Goal: Transaction & Acquisition: Book appointment/travel/reservation

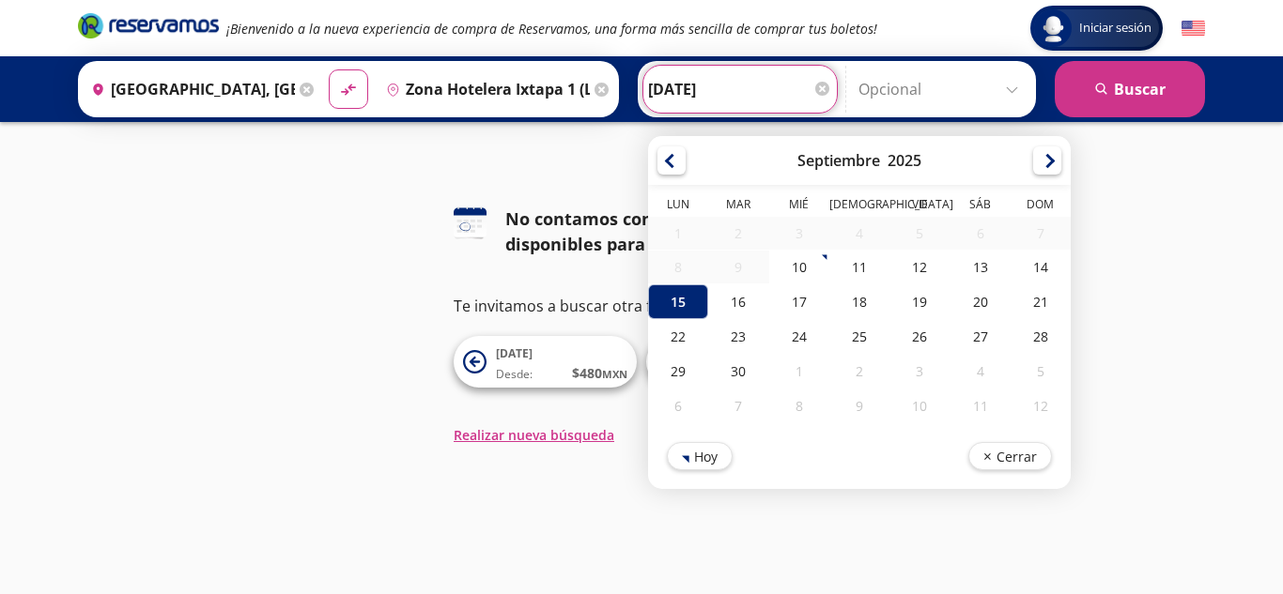
click at [706, 74] on input "[DATE]" at bounding box center [740, 89] width 184 height 47
click at [545, 464] on div "Iniciar sesión Iniciar sesión ¡Bienvenido a la nueva experiencia de compra de R…" at bounding box center [641, 297] width 1283 height 594
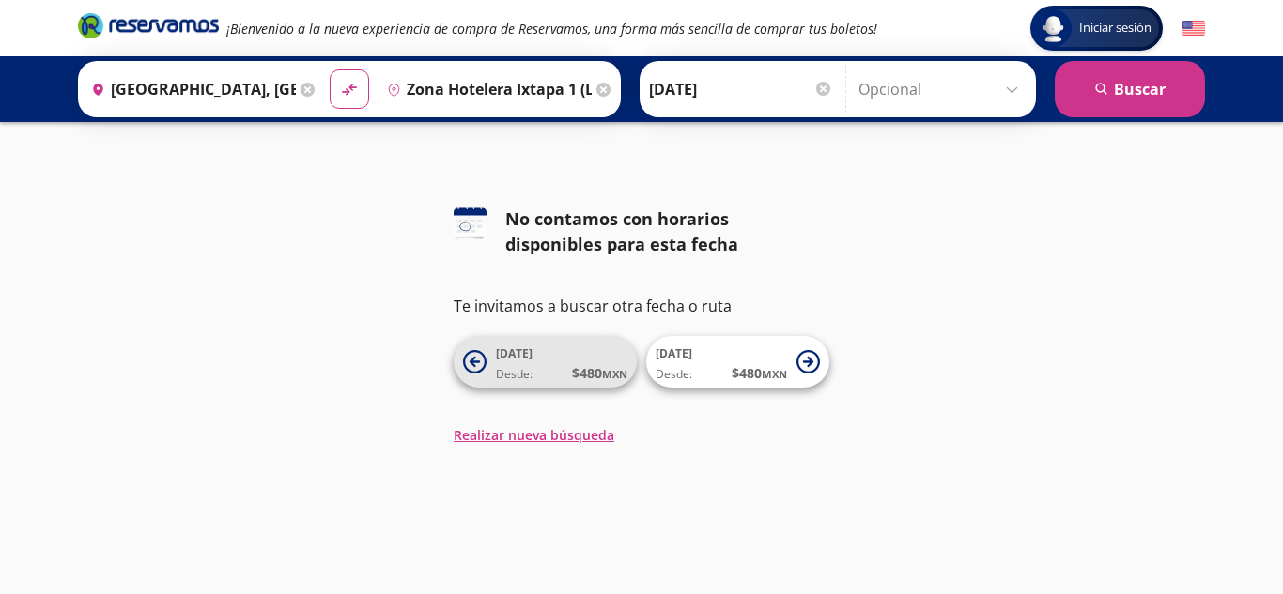
click at [541, 383] on button "[DATE] Desde: $ 480 MXN" at bounding box center [545, 362] width 183 height 52
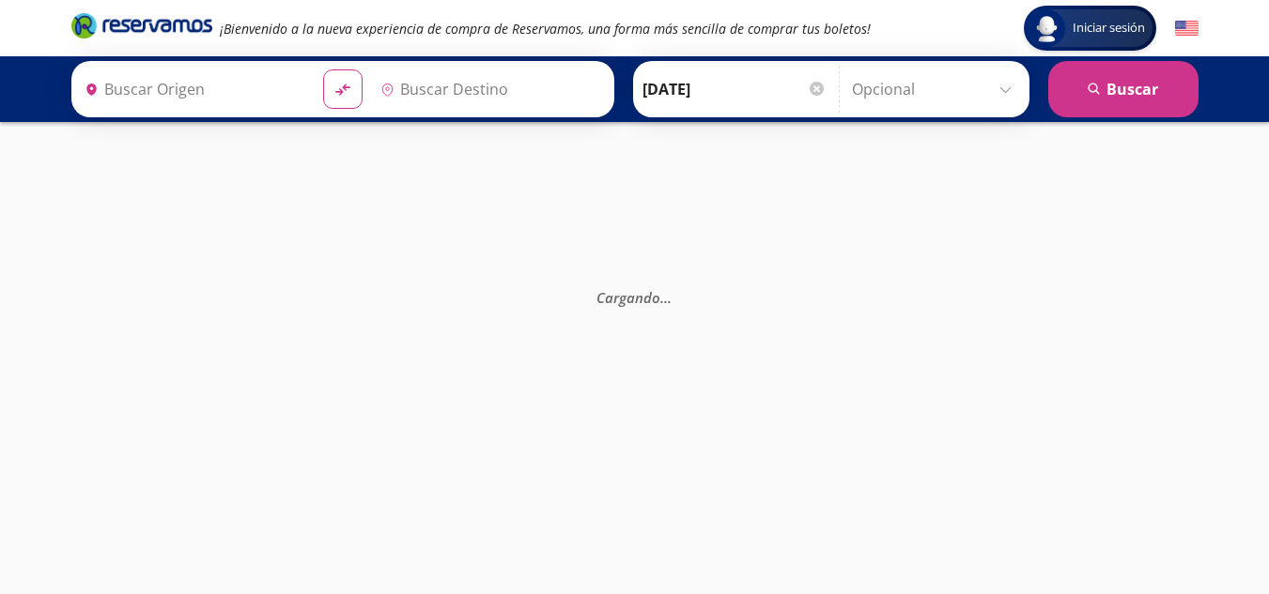
type input "[GEOGRAPHIC_DATA], [GEOGRAPHIC_DATA]"
type input "Zona Hotelera Ixtapa 1 (las Letras) Ggm , [GEOGRAPHIC_DATA]"
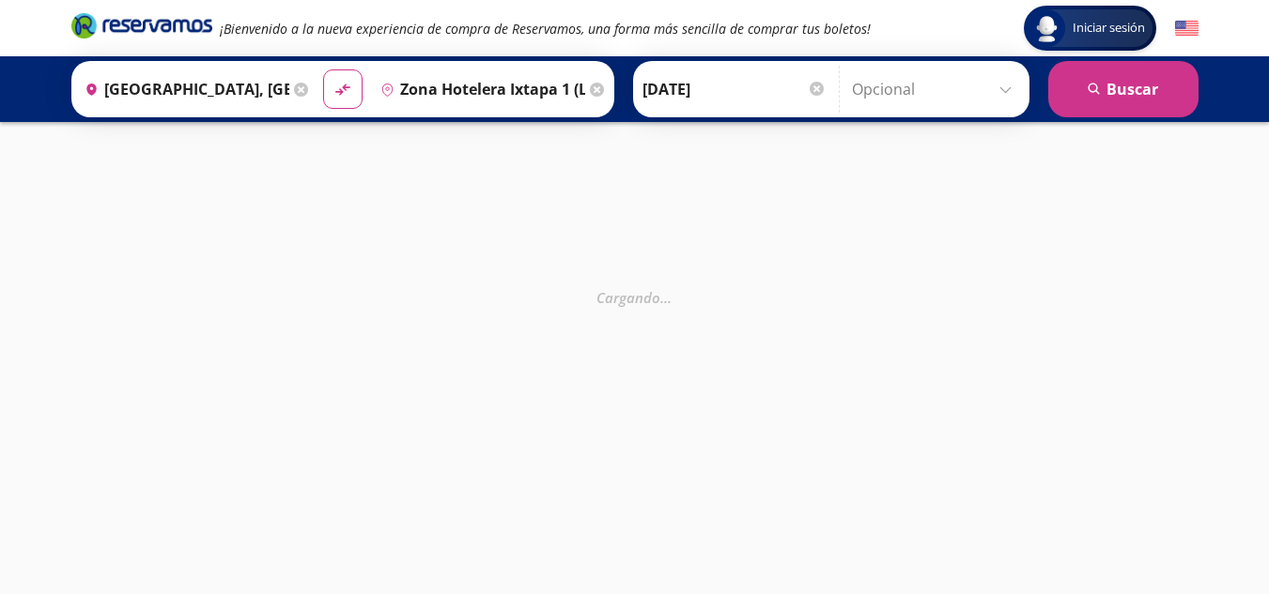
click at [739, 80] on input "[DATE]" at bounding box center [734, 89] width 184 height 47
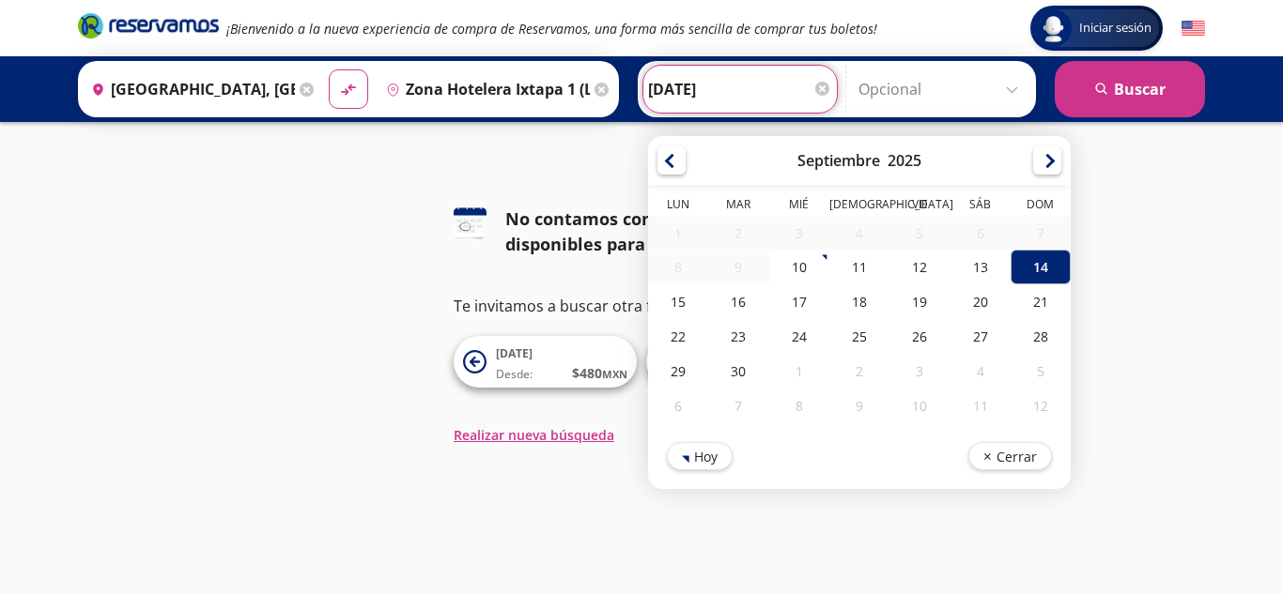
click at [542, 531] on div "Iniciar sesión Iniciar sesión ¡Bienvenido a la nueva experiencia de compra de R…" at bounding box center [641, 297] width 1283 height 594
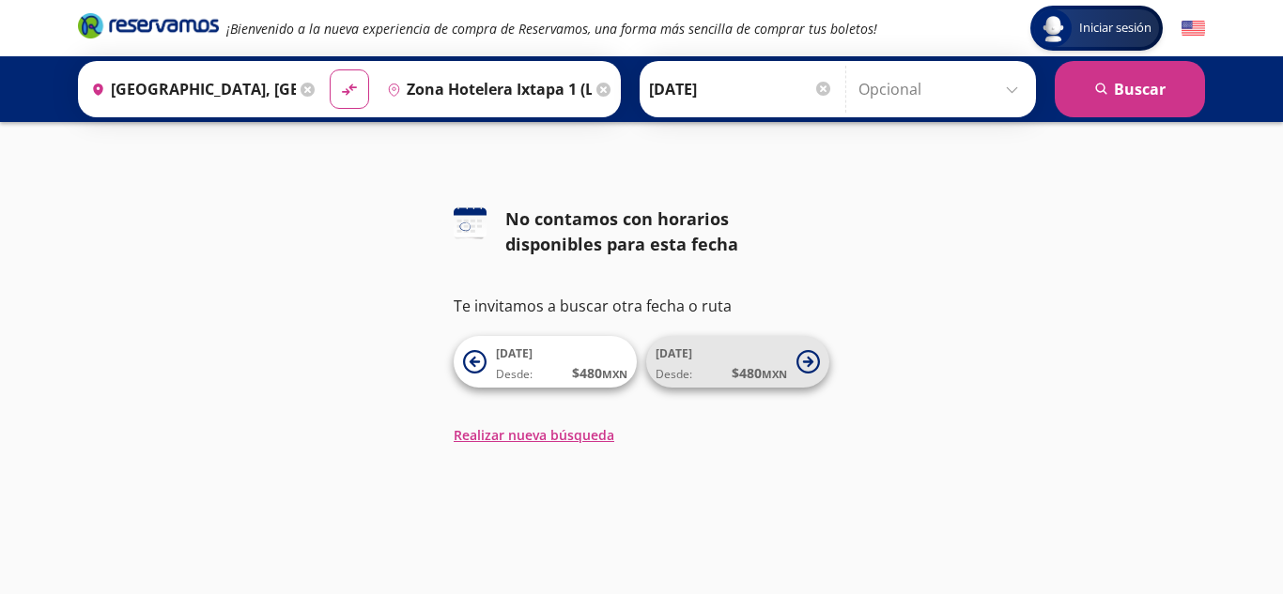
click at [748, 374] on span "$ 480 MXN" at bounding box center [758, 373] width 55 height 20
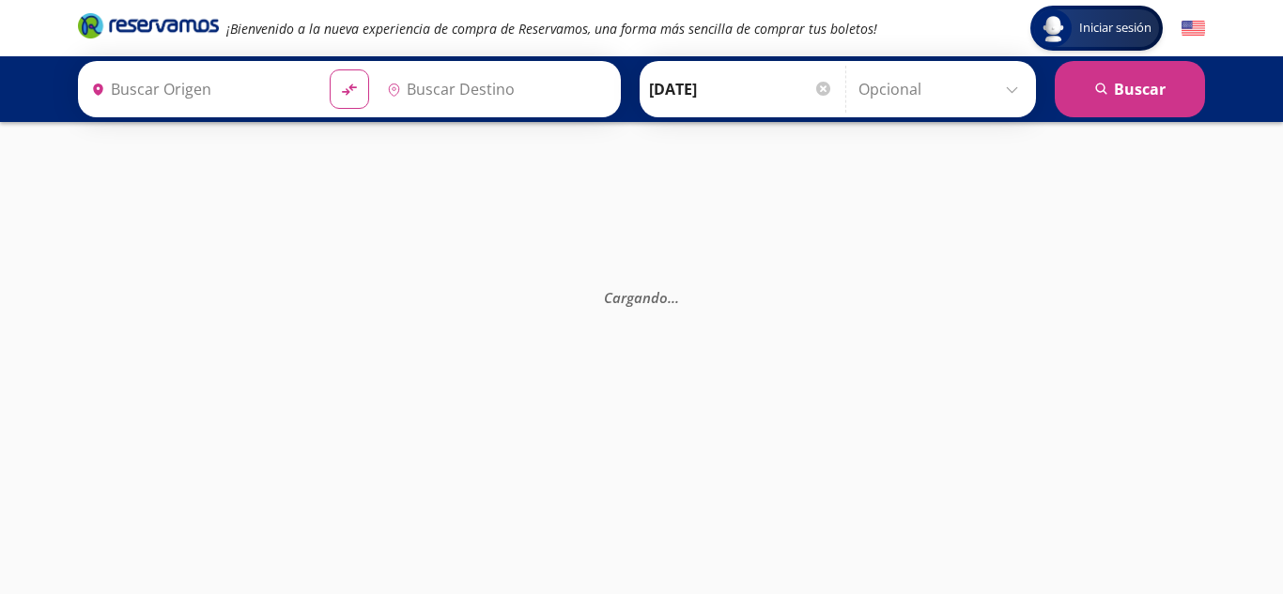
type input "[GEOGRAPHIC_DATA], [GEOGRAPHIC_DATA]"
type input "Zona Hotelera Ixtapa 1 (las Letras) Ggm , [GEOGRAPHIC_DATA]"
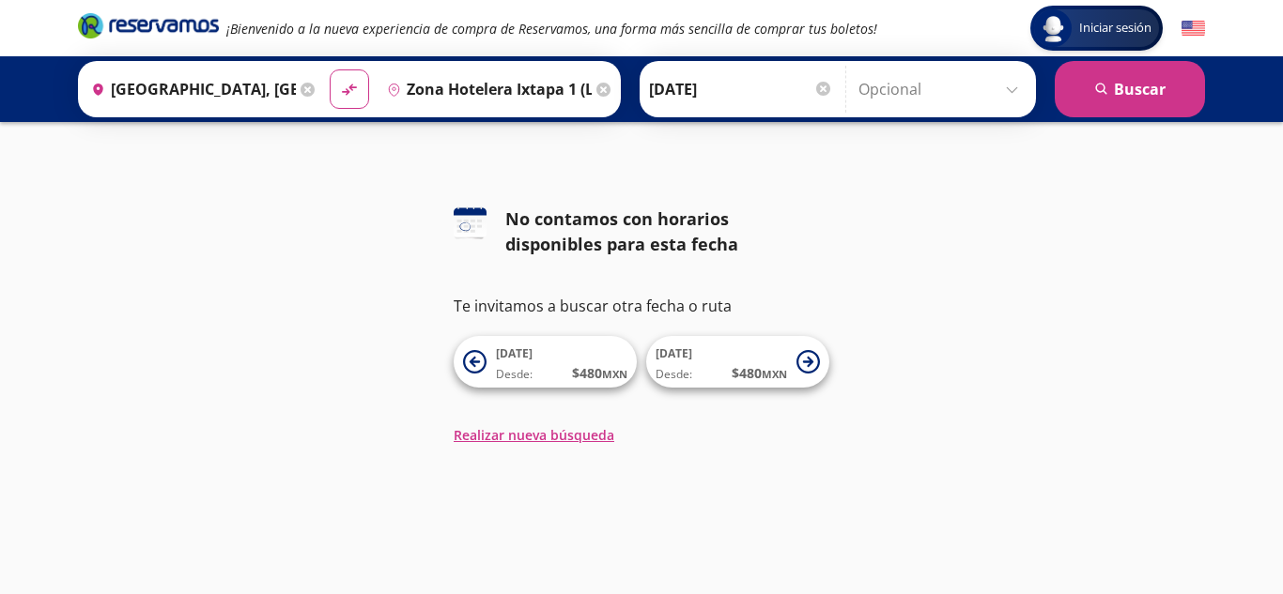
click at [1268, 324] on div "126 No contamos con horarios disponibles para esta fecha Te invitamos a buscar …" at bounding box center [641, 326] width 1283 height 239
click at [305, 98] on div "Origen heroicons:map-pin-20-solid [GEOGRAPHIC_DATA], [GEOGRAPHIC_DATA]" at bounding box center [202, 89] width 238 height 49
click at [880, 282] on div "126 No contamos con horarios disponibles para esta fecha Te invitamos a buscar …" at bounding box center [641, 326] width 1283 height 239
click at [549, 374] on span "Desde: $ 480 MXN" at bounding box center [561, 373] width 131 height 20
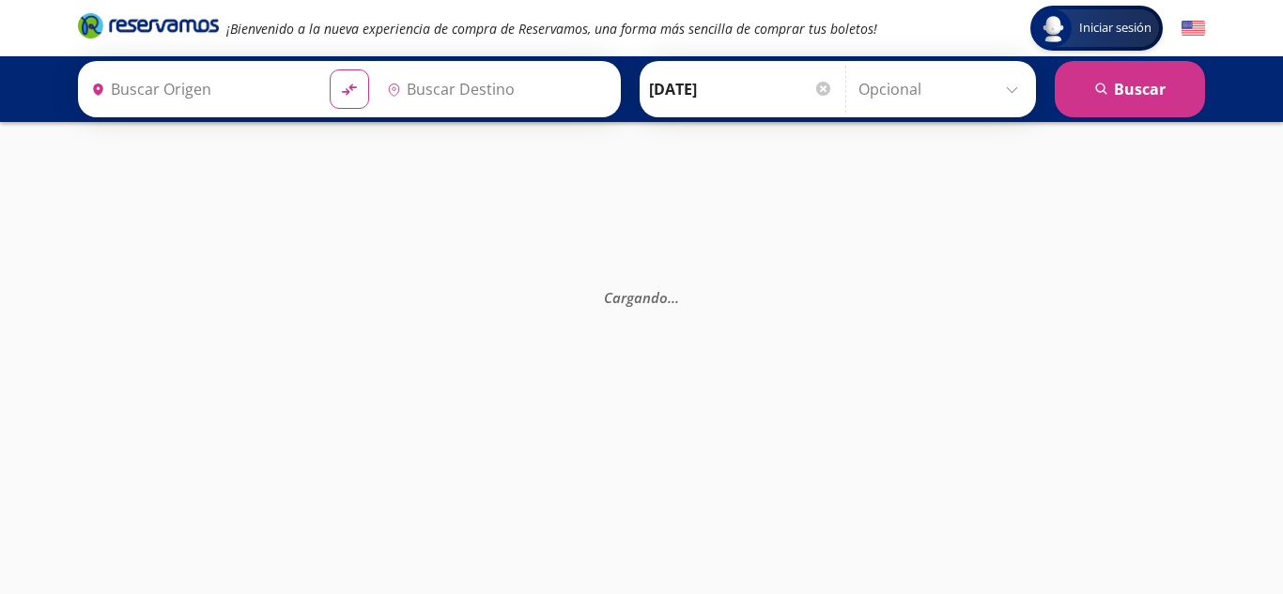
type input "[GEOGRAPHIC_DATA], [GEOGRAPHIC_DATA]"
type input "Zona Hotelera Ixtapa 1 (las Letras) Ggm , [GEOGRAPHIC_DATA]"
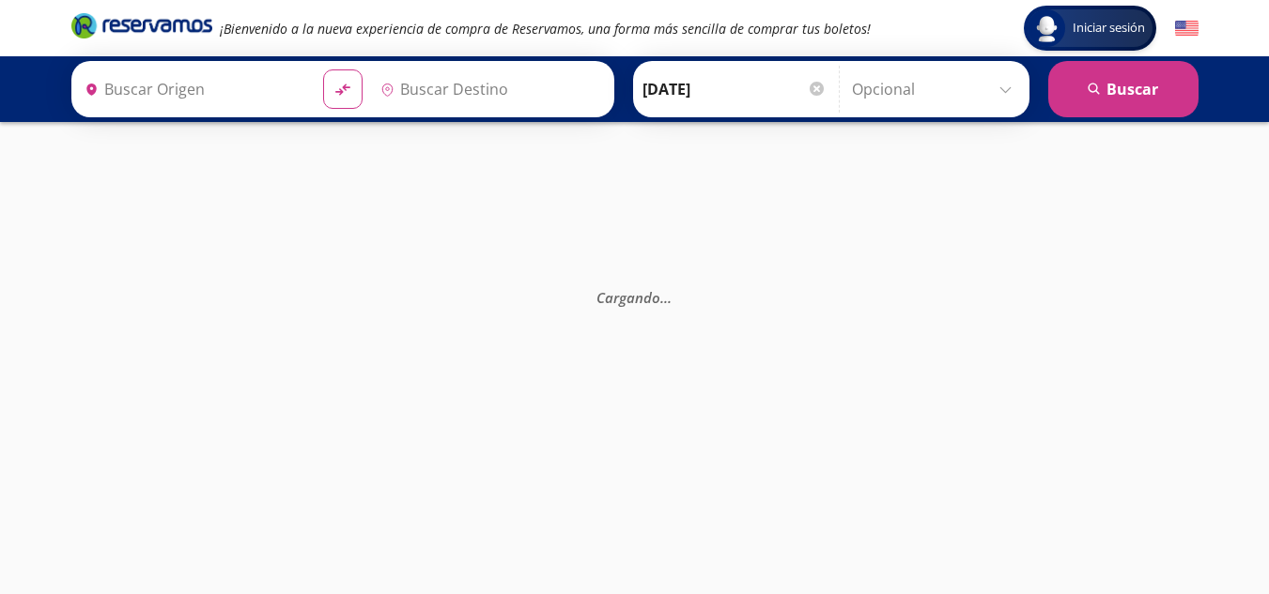
type input "[GEOGRAPHIC_DATA], [GEOGRAPHIC_DATA]"
type input "Zona Hotelera Ixtapa 1 (las Letras) Ggm , [GEOGRAPHIC_DATA]"
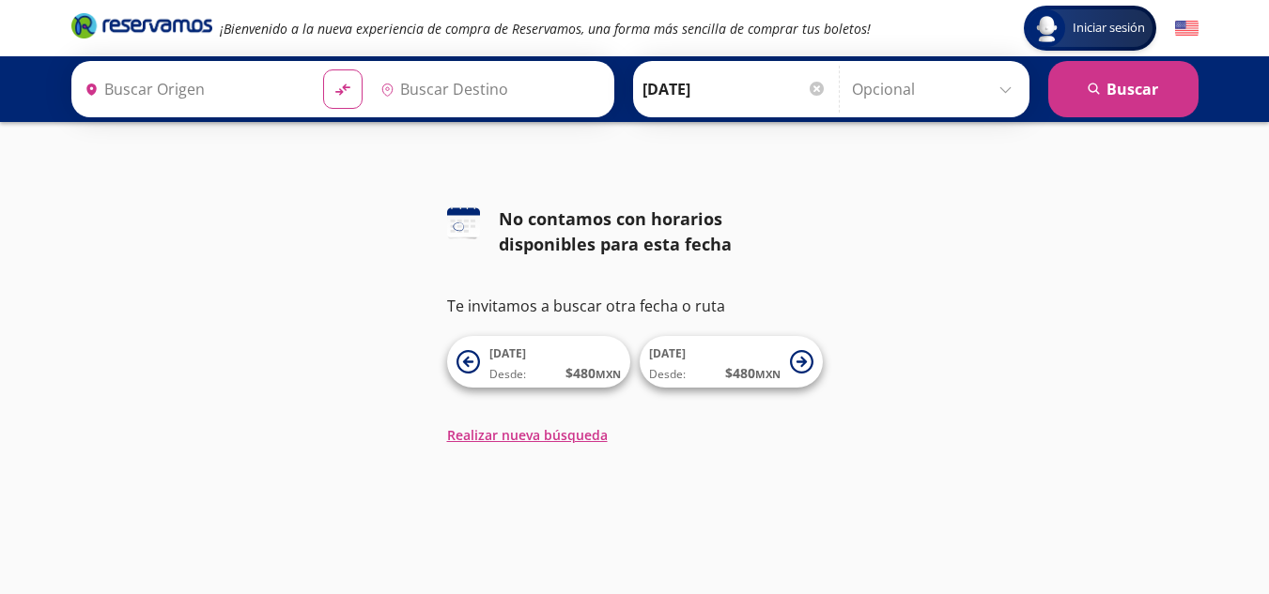
type input "[GEOGRAPHIC_DATA], [GEOGRAPHIC_DATA]"
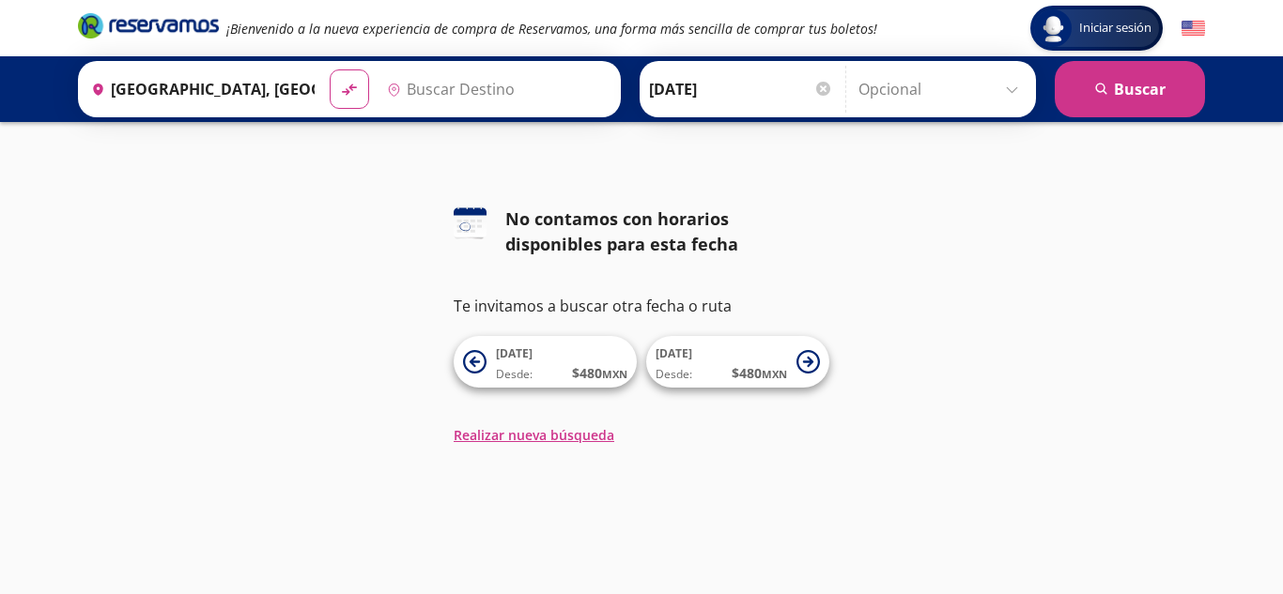
type input "Zona Hotelera Ixtapa 1 (las Letras) Ggm , [GEOGRAPHIC_DATA]"
drag, startPoint x: 1270, startPoint y: 264, endPoint x: 1270, endPoint y: 320, distance: 56.3
click at [1268, 320] on html "Iniciar sesión Iniciar sesión ¡Bienvenido a la nueva experiencia de compra de R…" at bounding box center [641, 297] width 1283 height 594
drag, startPoint x: 1270, startPoint y: 320, endPoint x: 264, endPoint y: 285, distance: 1006.3
click at [264, 285] on div "126 No contamos con horarios disponibles para esta fecha Te invitamos a buscar …" at bounding box center [641, 326] width 1283 height 239
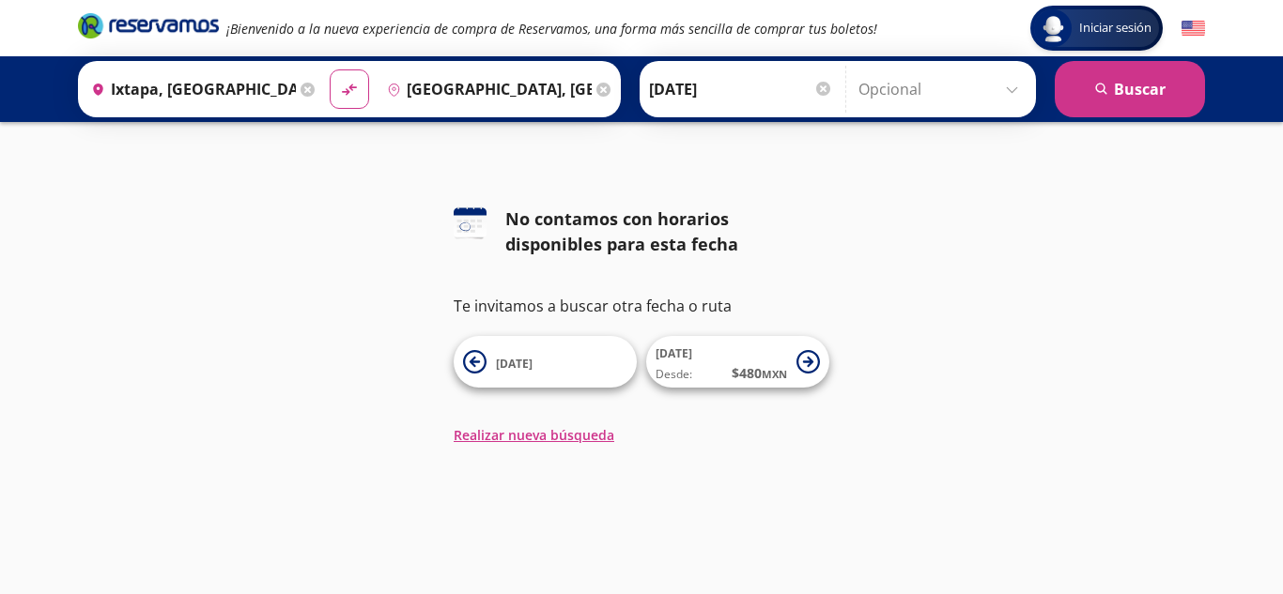
click at [683, 34] on em "¡Bienvenido a la nueva experiencia de compra de Reservamos, una forma más senci…" at bounding box center [551, 29] width 651 height 18
drag, startPoint x: 831, startPoint y: 356, endPoint x: 819, endPoint y: 358, distance: 12.4
click at [819, 358] on div "126 No contamos con horarios disponibles para esta fecha Te invitamos a buscar …" at bounding box center [641, 326] width 1283 height 239
click at [819, 358] on icon at bounding box center [807, 361] width 23 height 23
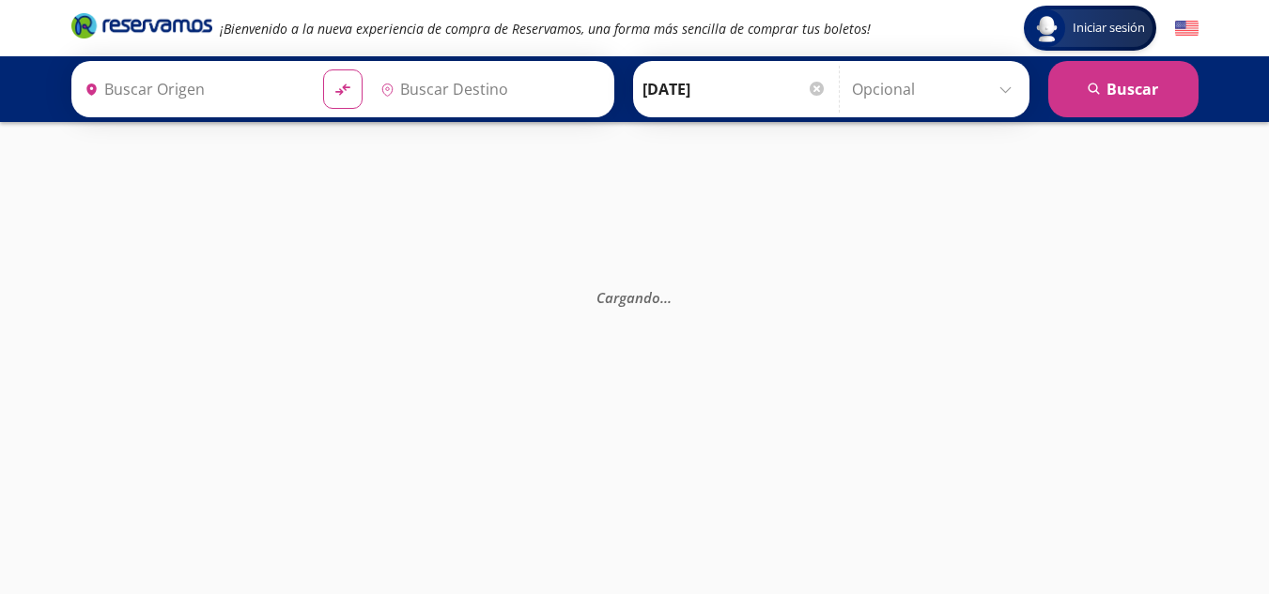
type input "[GEOGRAPHIC_DATA], [GEOGRAPHIC_DATA]"
type input "Ixtapa, [GEOGRAPHIC_DATA]"
click at [805, 512] on div "Cargando . . ." at bounding box center [634, 419] width 1269 height 594
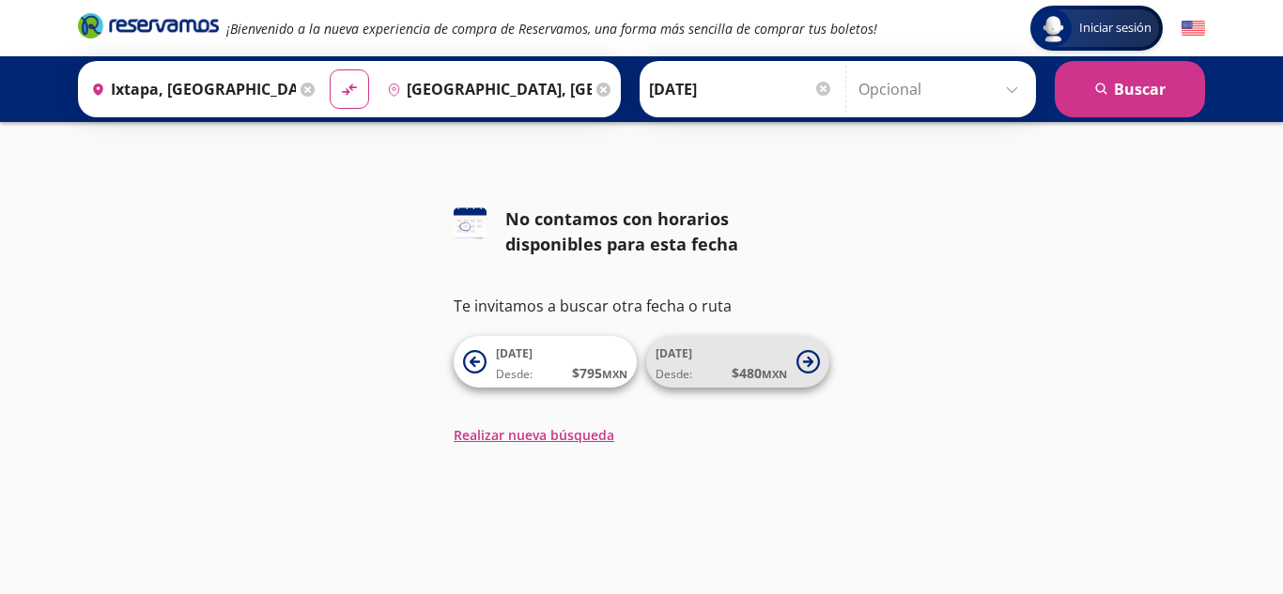
click at [802, 377] on button "13 Sep Desde: $ 480 MXN" at bounding box center [737, 362] width 183 height 52
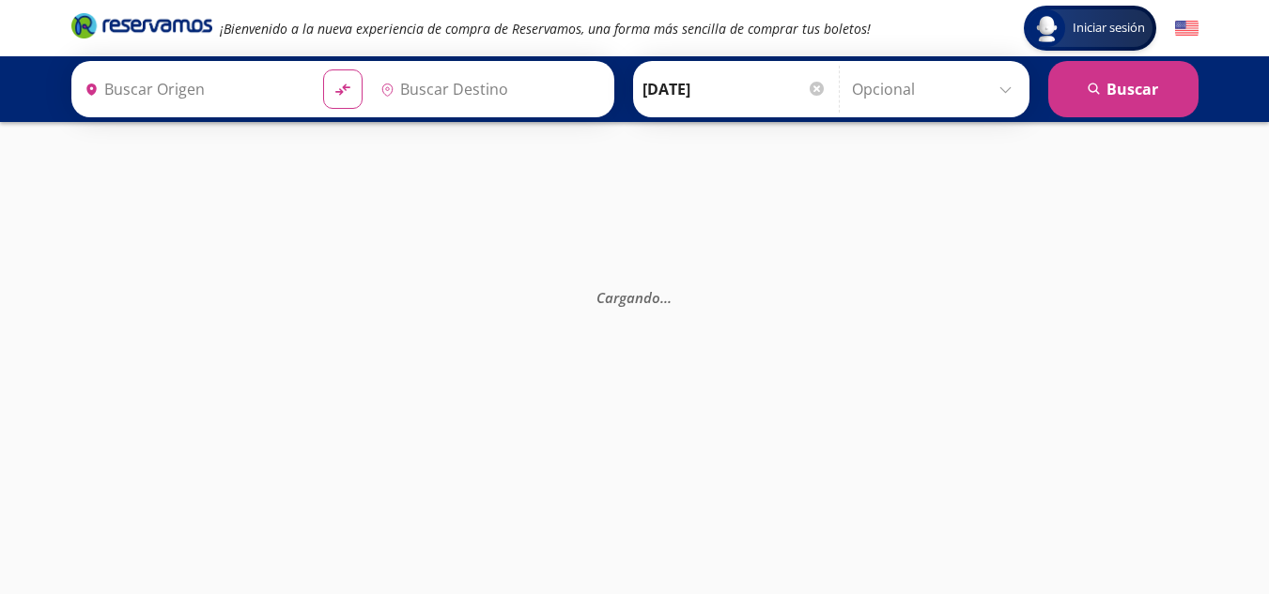
type input "[GEOGRAPHIC_DATA], [GEOGRAPHIC_DATA]"
type input "Ixtapa, Guerrero"
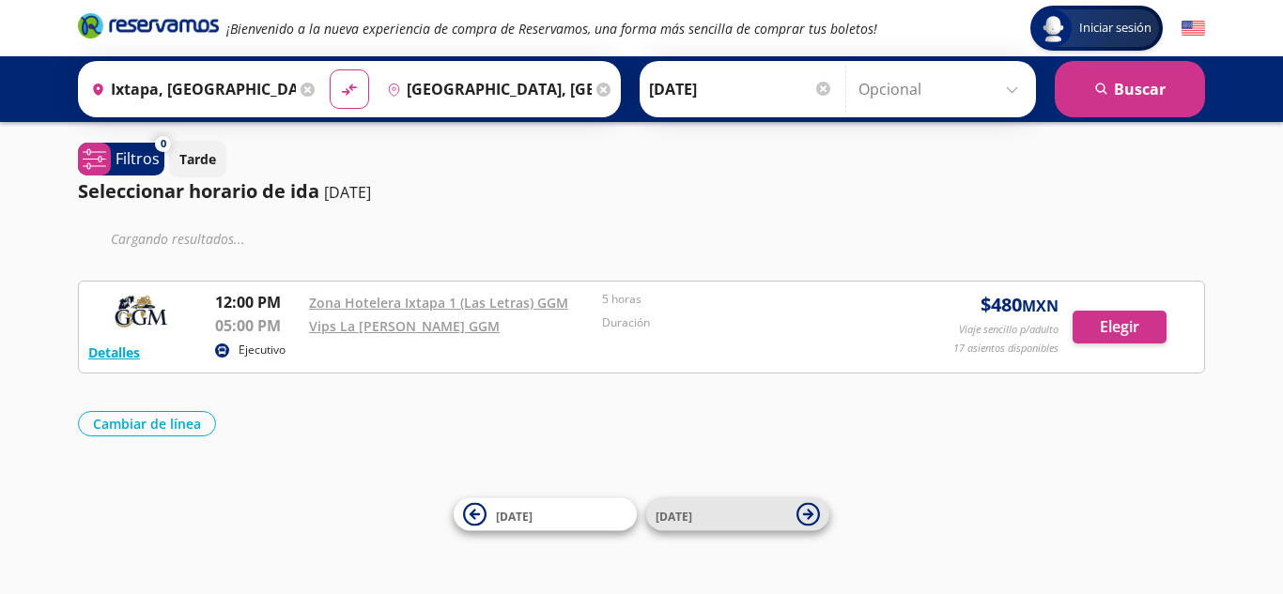
click at [794, 525] on button "[DATE]" at bounding box center [737, 515] width 183 height 33
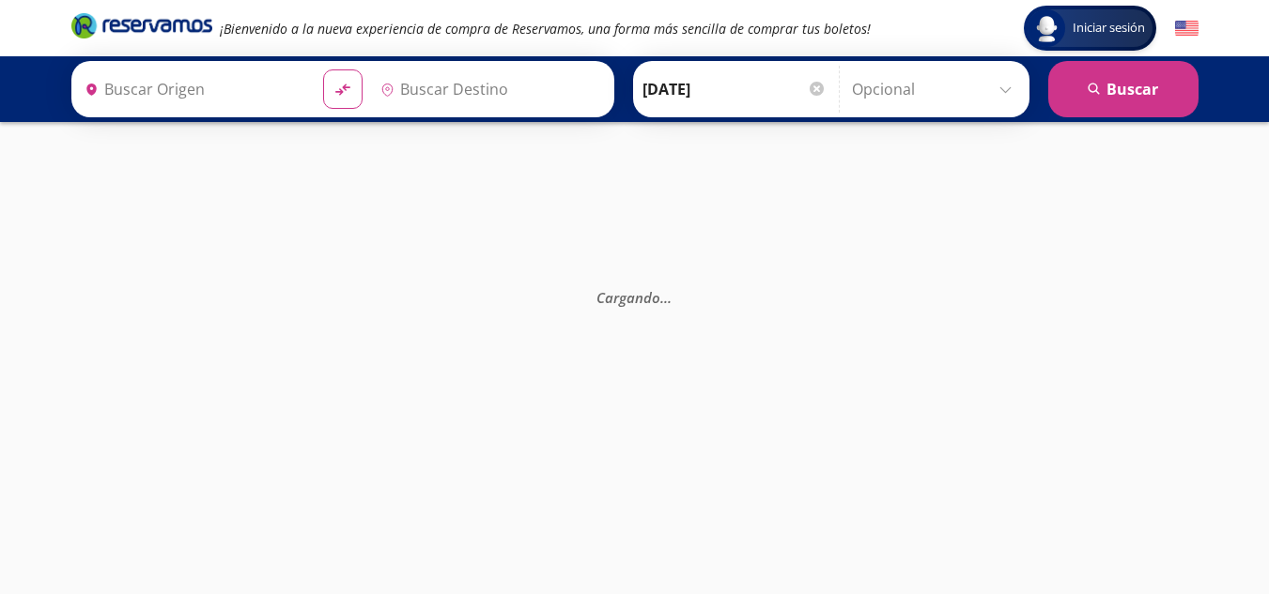
type input "Ixtapa, Guerrero"
type input "[GEOGRAPHIC_DATA], [GEOGRAPHIC_DATA]"
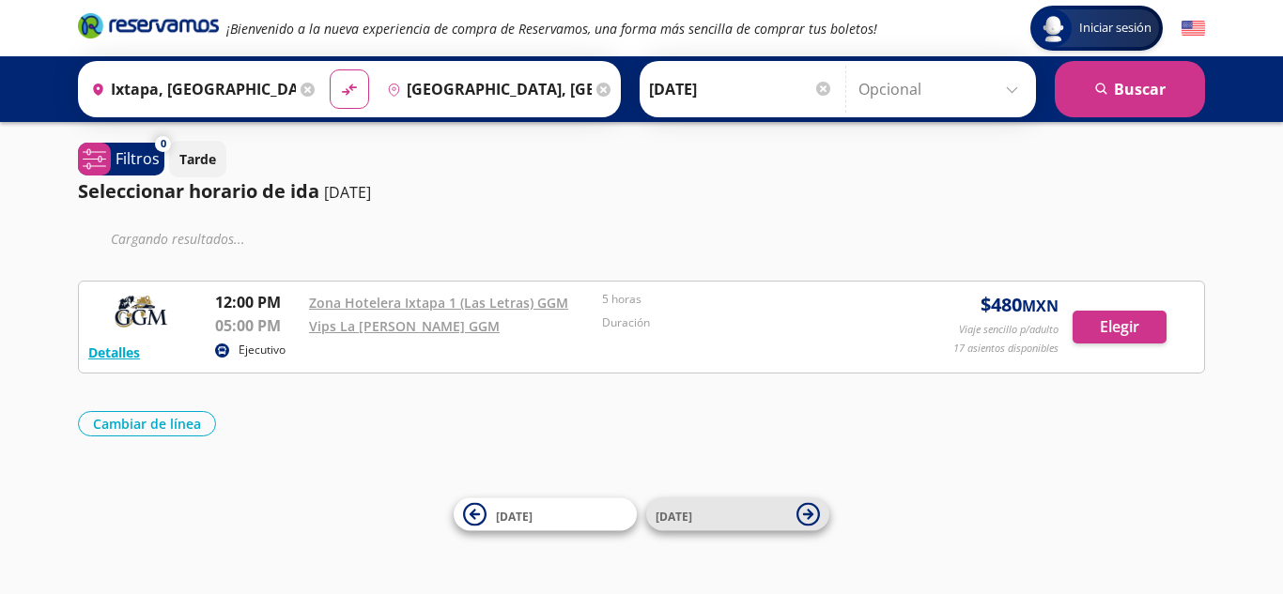
click at [743, 520] on span "[DATE]" at bounding box center [720, 514] width 131 height 23
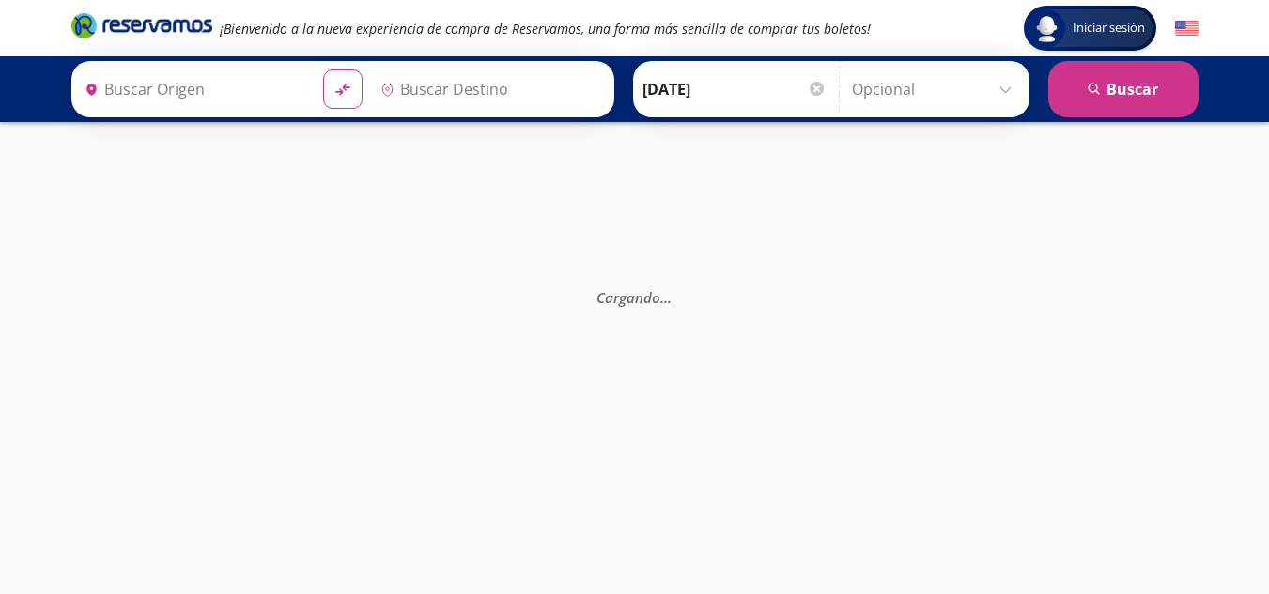
type input "Ixtapa, Guerrero"
type input "[GEOGRAPHIC_DATA], [GEOGRAPHIC_DATA]"
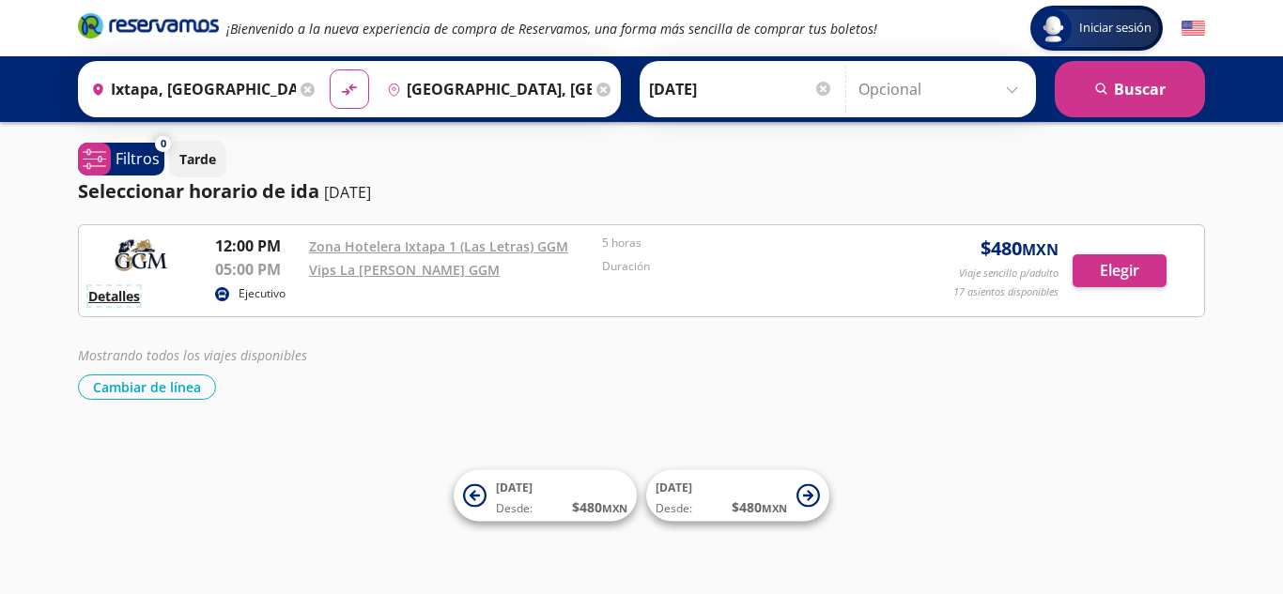
click at [134, 300] on button "Detalles" at bounding box center [114, 296] width 52 height 20
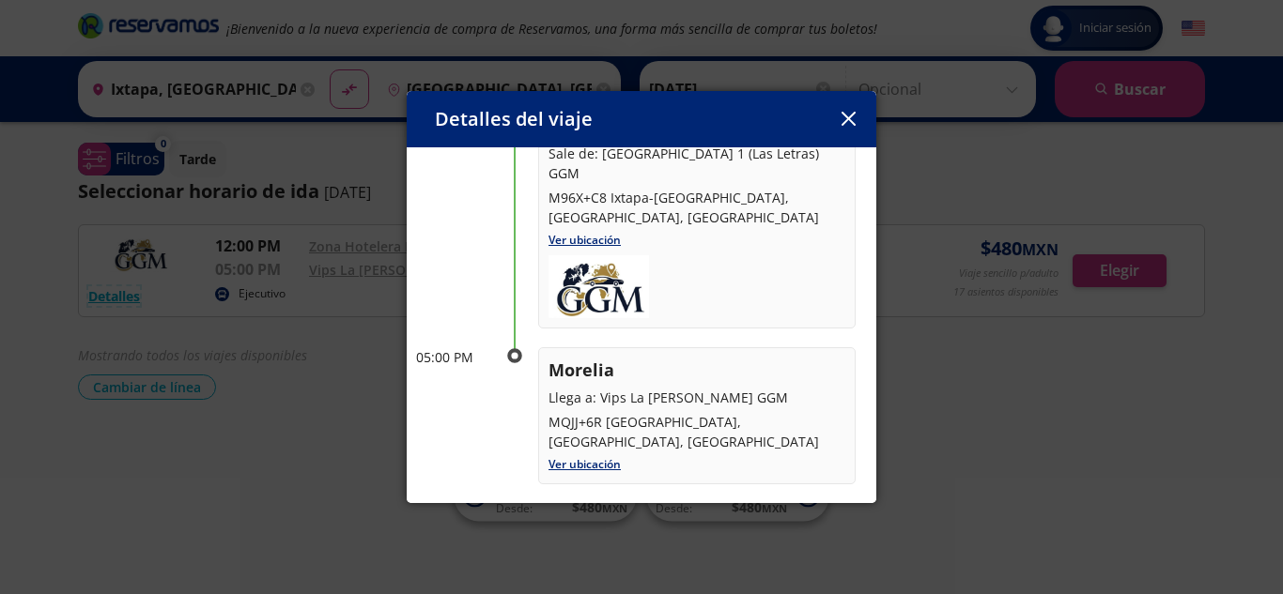
scroll to position [269, 0]
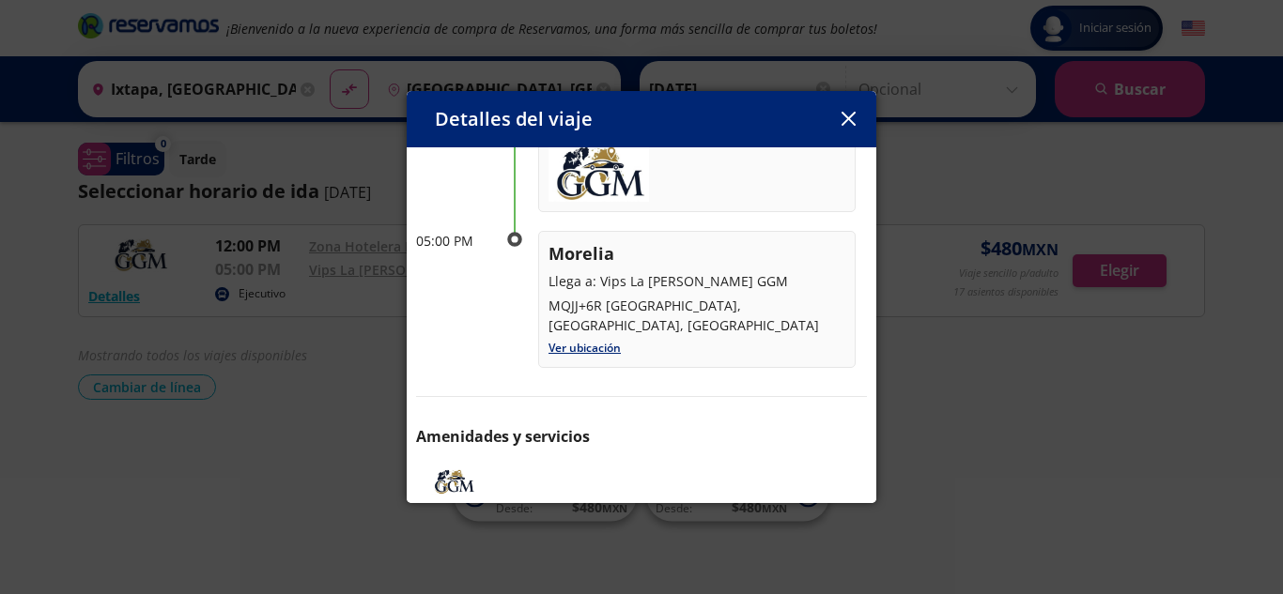
click at [845, 107] on div "Detalles del viaje Salida: 15 Sep 25 5 horas llega: 15 Sep 25 Itinerario 12:00 …" at bounding box center [642, 297] width 470 height 413
click at [845, 107] on button "button" at bounding box center [848, 119] width 28 height 28
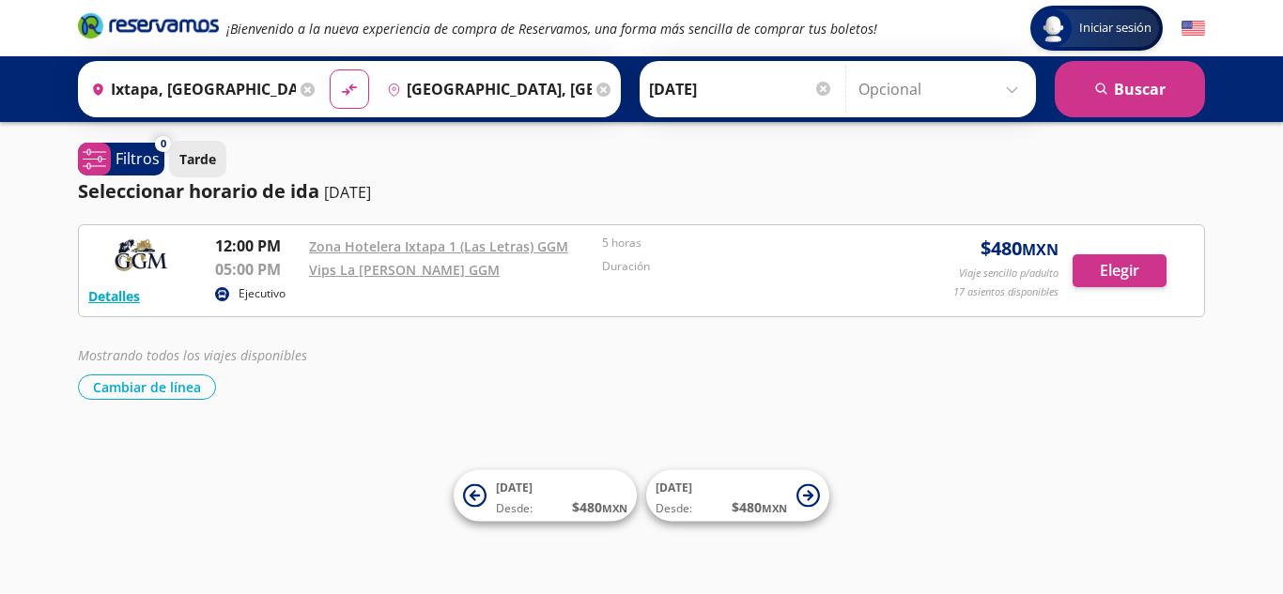
click at [180, 152] on p "Tarde" at bounding box center [197, 159] width 37 height 20
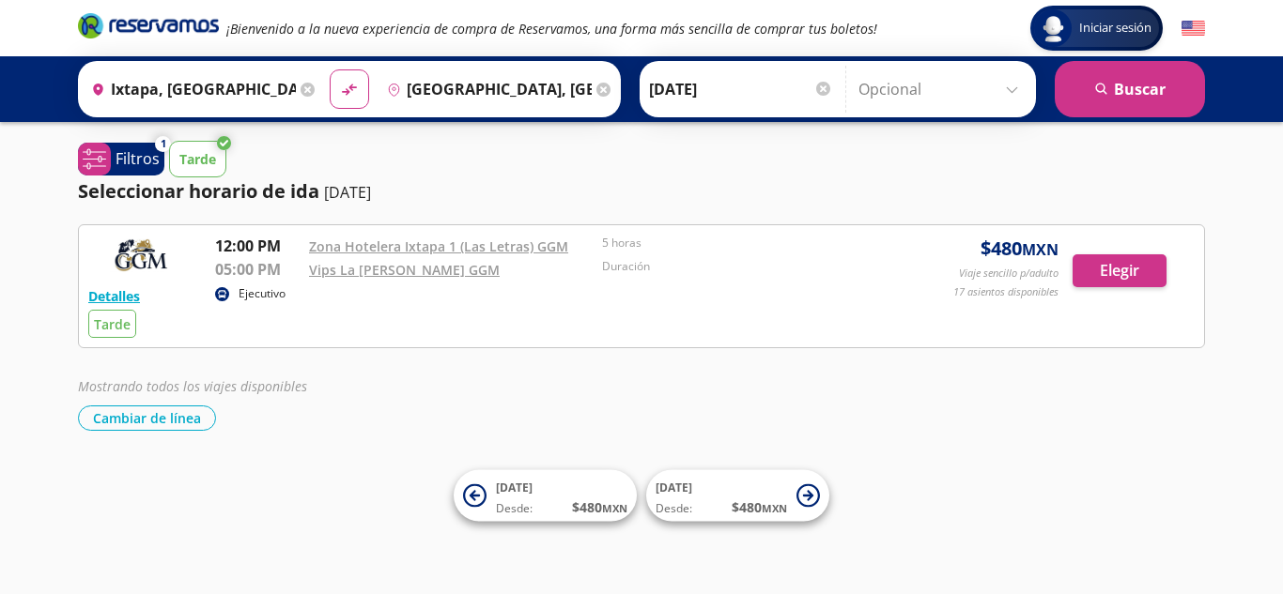
click at [180, 152] on p "Tarde" at bounding box center [197, 159] width 37 height 20
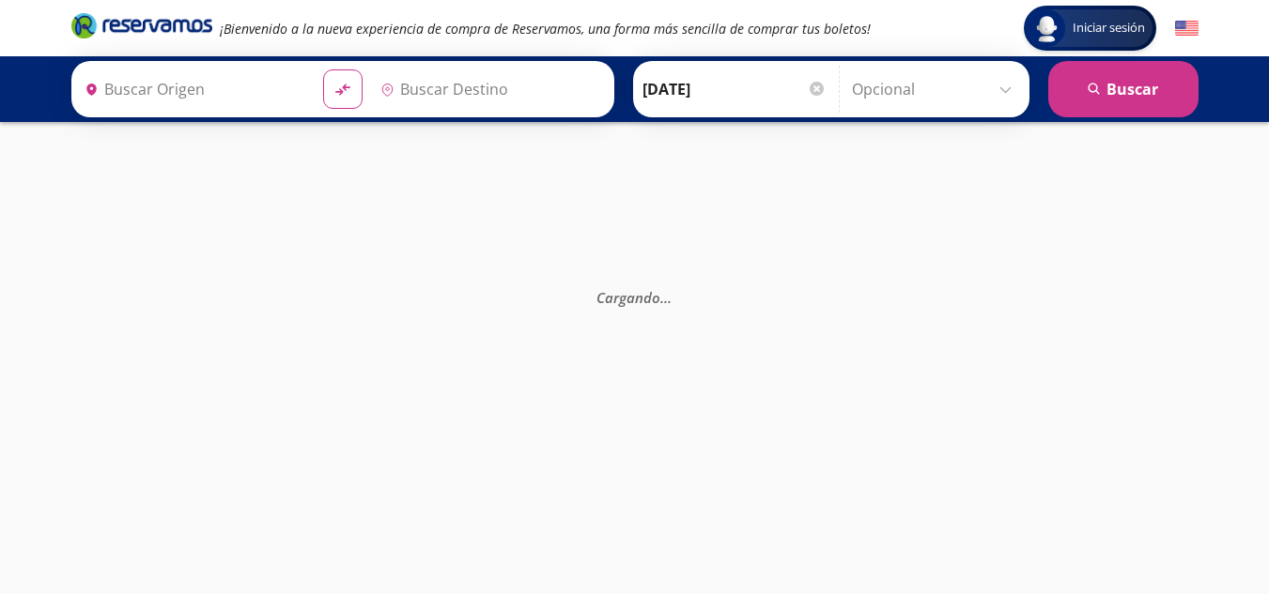
type input "Ixtapa, Guerrero"
type input "[GEOGRAPHIC_DATA], [GEOGRAPHIC_DATA]"
